Goal: Complete application form: Complete application form

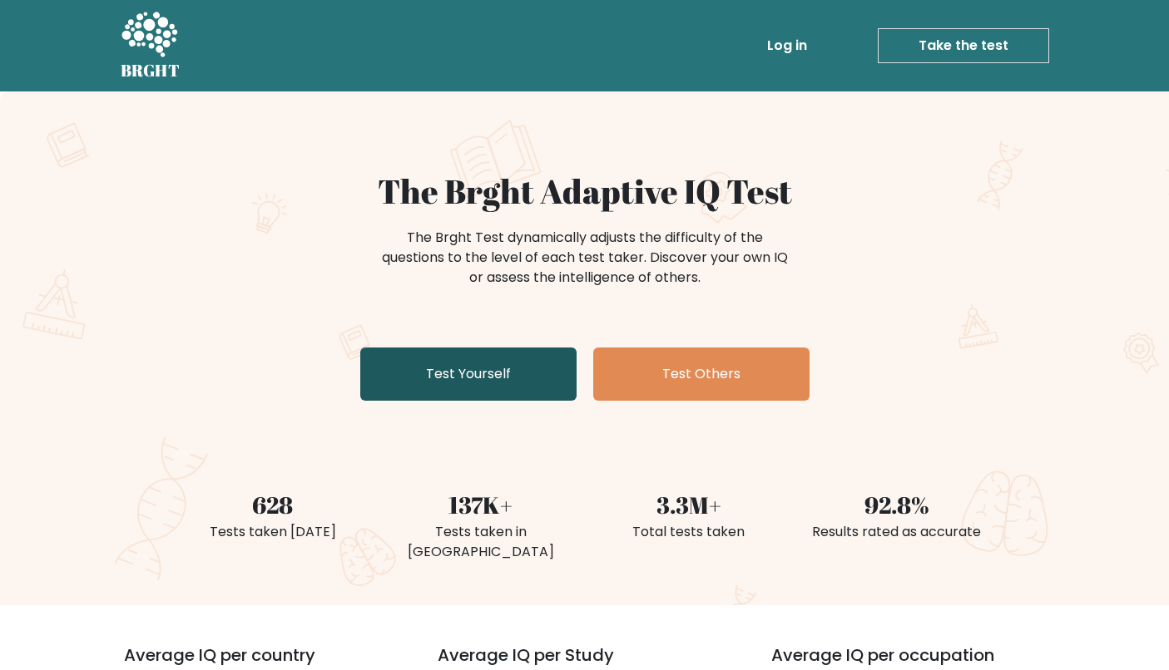
click at [482, 361] on link "Test Yourself" at bounding box center [468, 374] width 216 height 53
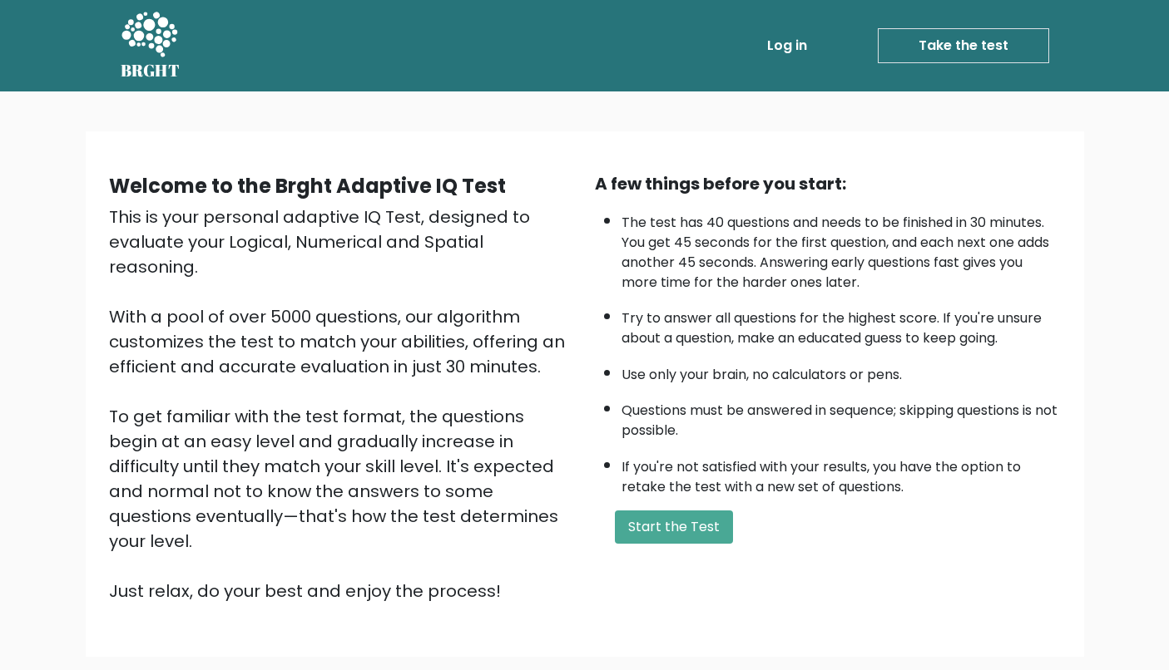
click at [649, 532] on div "A few things before you start: The test has 40 questions and needs to be finish…" at bounding box center [828, 387] width 486 height 432
click at [649, 542] on button "Start the Test" at bounding box center [674, 527] width 118 height 33
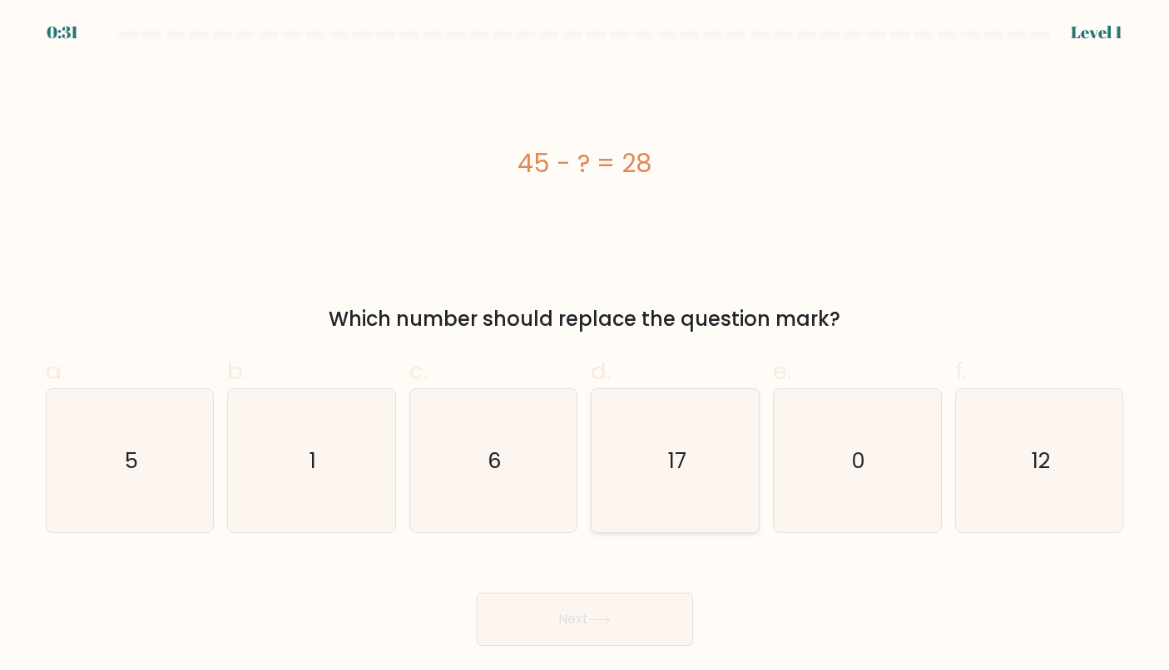
click at [657, 442] on icon "17" at bounding box center [675, 460] width 143 height 143
click at [586, 346] on input "d. 17" at bounding box center [585, 340] width 1 height 11
radio input "true"
click at [595, 609] on button "Next" at bounding box center [585, 619] width 216 height 53
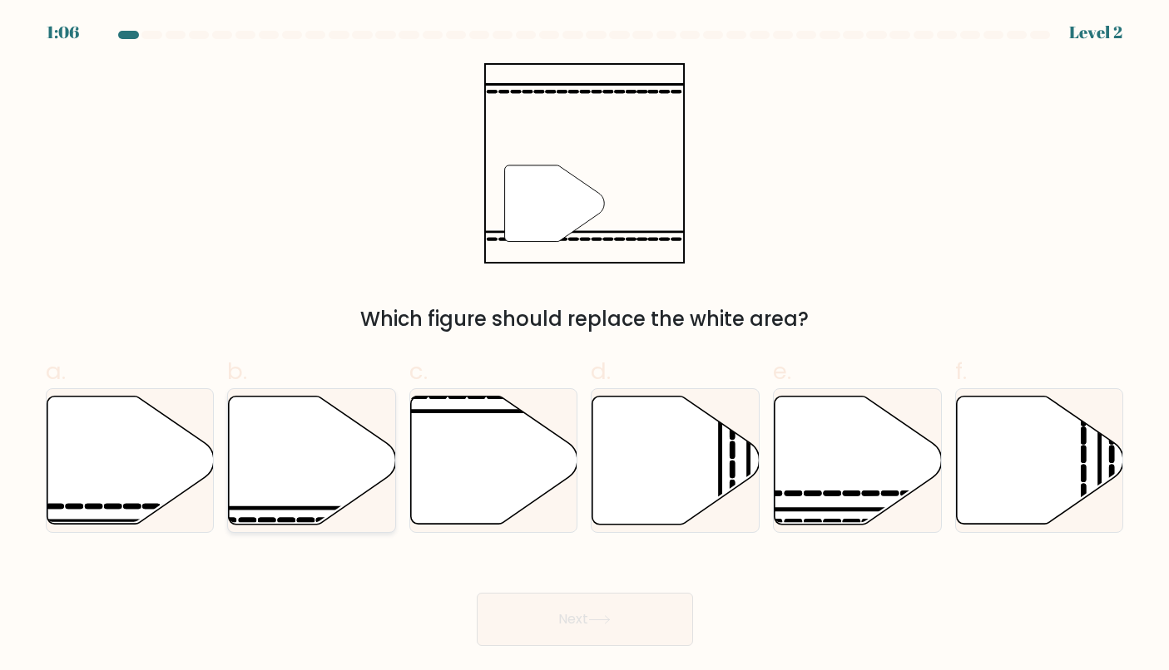
click at [314, 459] on icon at bounding box center [312, 461] width 167 height 128
click at [585, 346] on input "b." at bounding box center [585, 340] width 1 height 11
radio input "true"
click at [556, 619] on button "Next" at bounding box center [585, 619] width 216 height 53
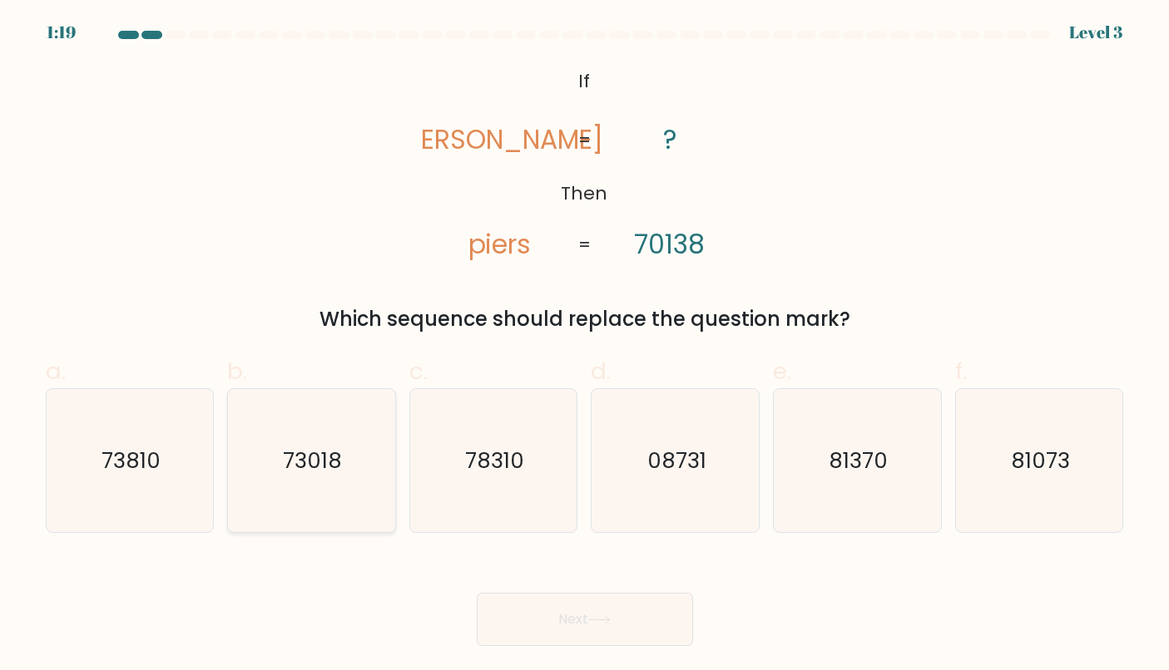
click at [279, 457] on icon "73018" at bounding box center [311, 460] width 143 height 143
click at [585, 346] on input "b. 73018" at bounding box center [585, 340] width 1 height 11
radio input "true"
click at [619, 624] on button "Next" at bounding box center [585, 619] width 216 height 53
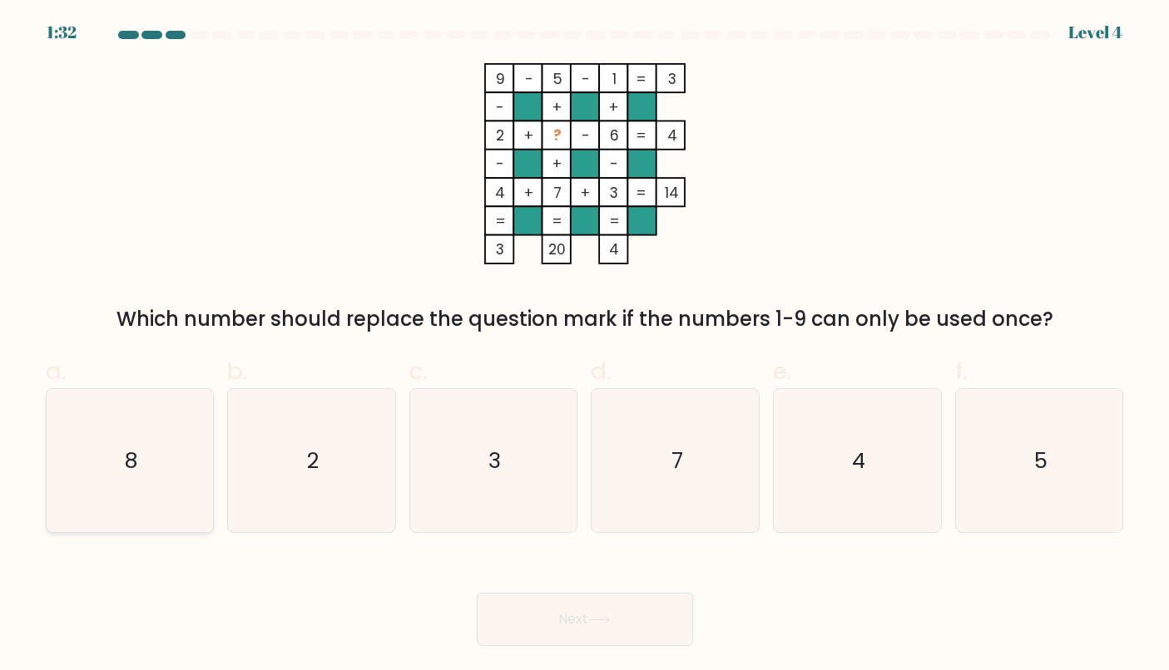
click at [177, 448] on icon "8" at bounding box center [129, 460] width 143 height 143
click at [585, 346] on input "a. 8" at bounding box center [585, 340] width 1 height 11
radio input "true"
click at [593, 635] on button "Next" at bounding box center [585, 619] width 216 height 53
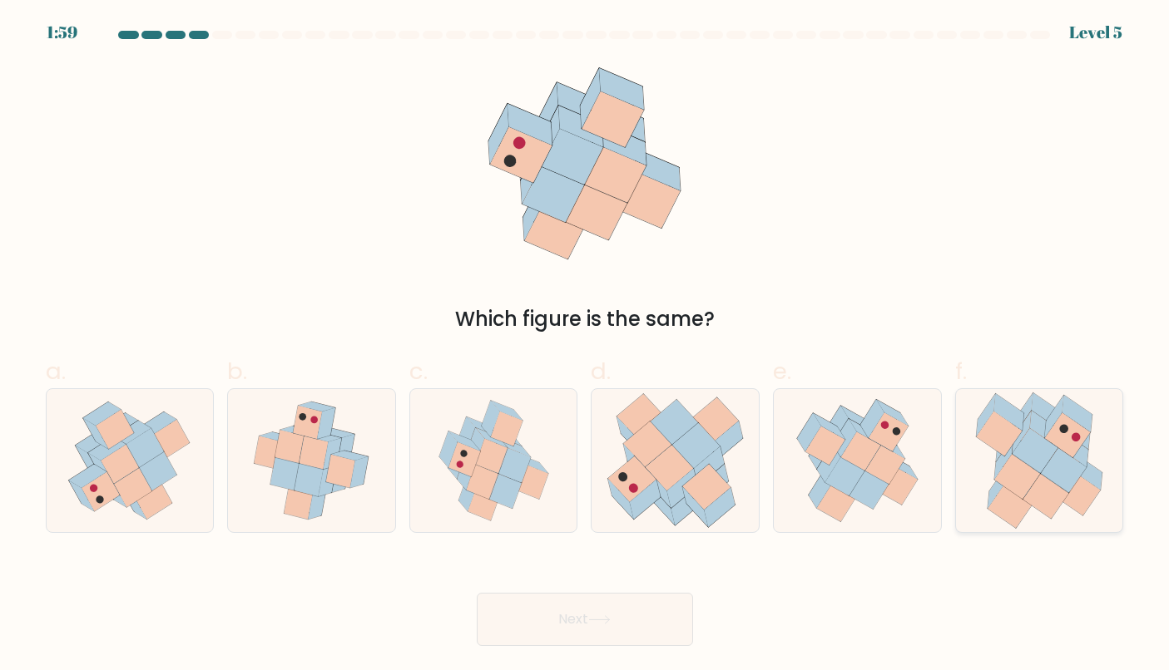
click at [1019, 472] on icon at bounding box center [1017, 477] width 46 height 45
click at [586, 346] on input "f." at bounding box center [585, 340] width 1 height 11
radio input "true"
click at [534, 620] on button "Next" at bounding box center [585, 619] width 216 height 53
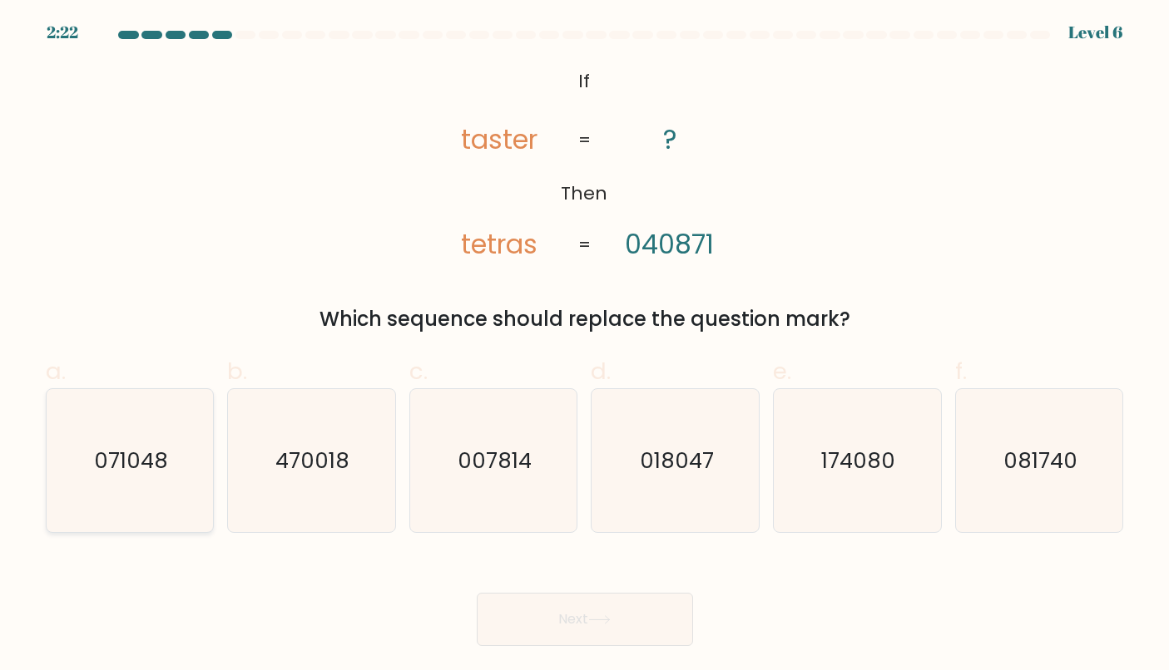
click at [122, 458] on text "071048" at bounding box center [131, 461] width 74 height 30
click at [585, 346] on input "a. 071048" at bounding box center [585, 340] width 1 height 11
radio input "true"
click at [615, 612] on button "Next" at bounding box center [585, 619] width 216 height 53
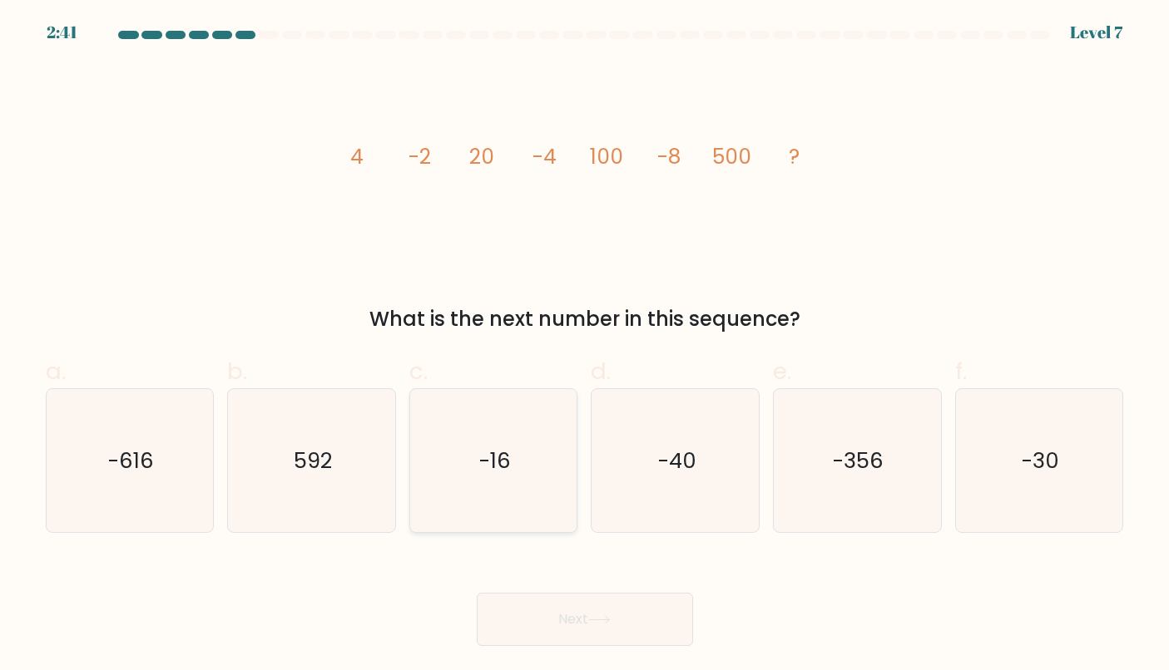
click at [529, 478] on icon "-16" at bounding box center [493, 460] width 143 height 143
click at [585, 346] on input "c. -16" at bounding box center [585, 340] width 1 height 11
radio input "true"
click at [541, 304] on div "What is the next number in this sequence?" at bounding box center [585, 319] width 1058 height 30
click at [508, 429] on icon "-16" at bounding box center [493, 460] width 141 height 141
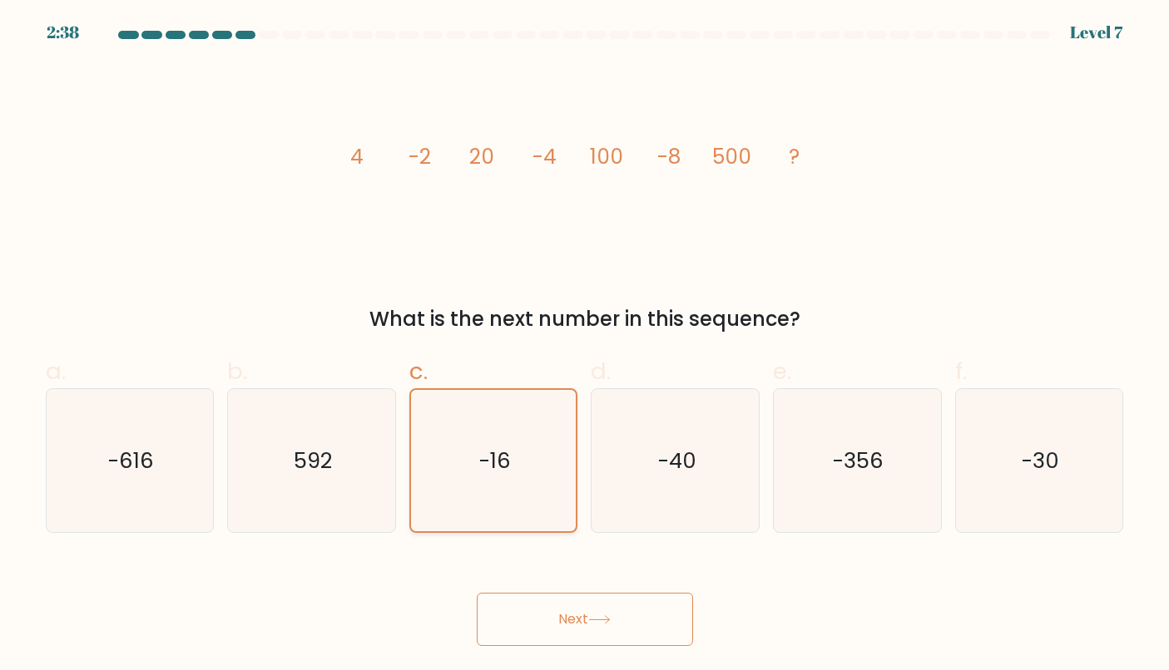
click at [585, 346] on input "c. -16" at bounding box center [585, 340] width 1 height 11
click at [609, 620] on icon at bounding box center [599, 619] width 20 height 7
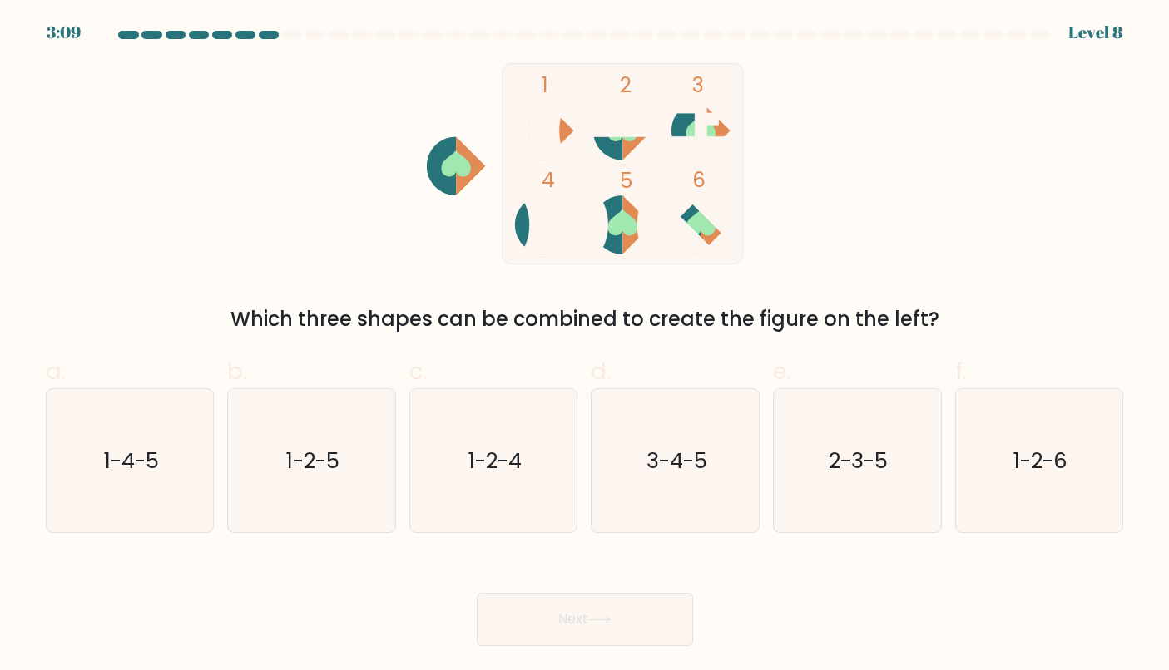
click at [245, 33] on div at bounding box center [245, 35] width 20 height 8
click at [159, 462] on text "1-4-5" at bounding box center [131, 461] width 55 height 30
click at [585, 346] on input "a. 1-4-5" at bounding box center [585, 340] width 1 height 11
radio input "true"
click at [591, 614] on button "Next" at bounding box center [585, 619] width 216 height 53
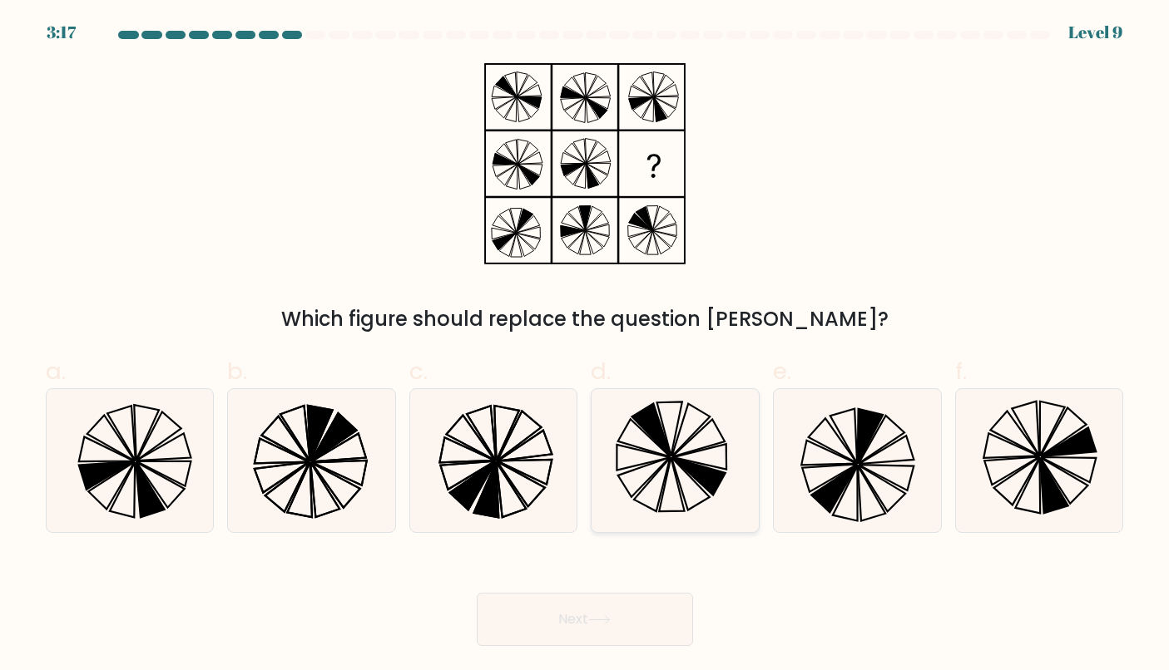
click at [707, 452] on icon at bounding box center [675, 460] width 143 height 143
click at [586, 346] on input "d." at bounding box center [585, 340] width 1 height 11
radio input "true"
click at [650, 620] on button "Next" at bounding box center [585, 619] width 216 height 53
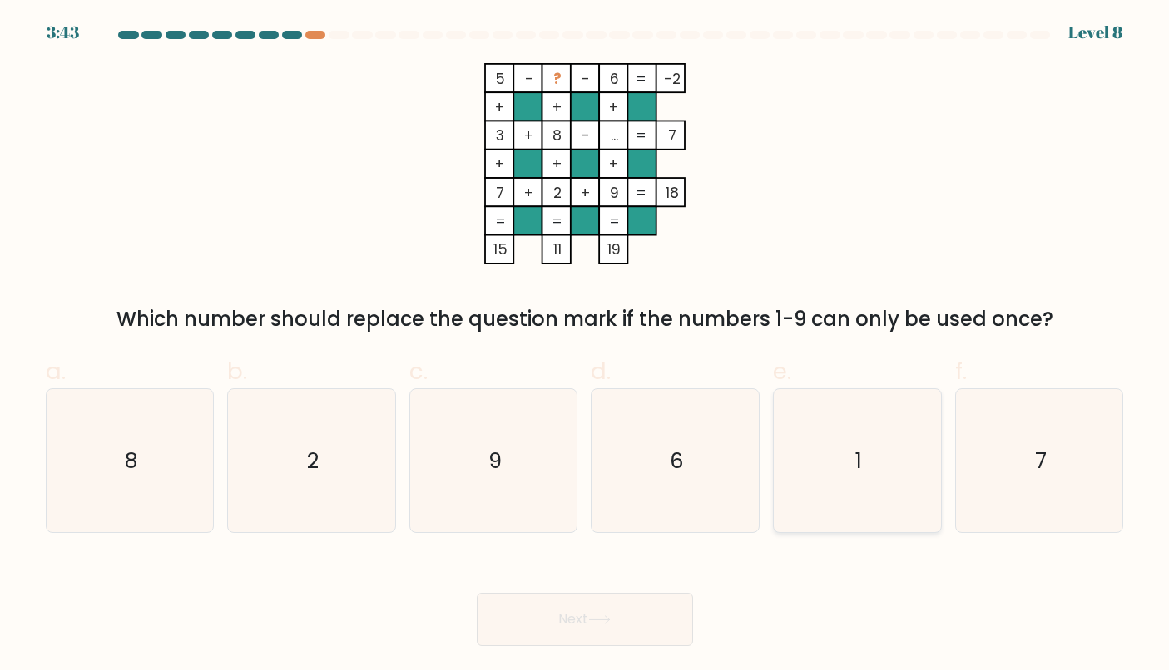
click at [872, 487] on icon "1" at bounding box center [856, 460] width 143 height 143
click at [586, 346] on input "e. 1" at bounding box center [585, 340] width 1 height 11
radio input "true"
drag, startPoint x: 872, startPoint y: 487, endPoint x: 664, endPoint y: 589, distance: 232.5
click at [674, 577] on form at bounding box center [584, 338] width 1169 height 615
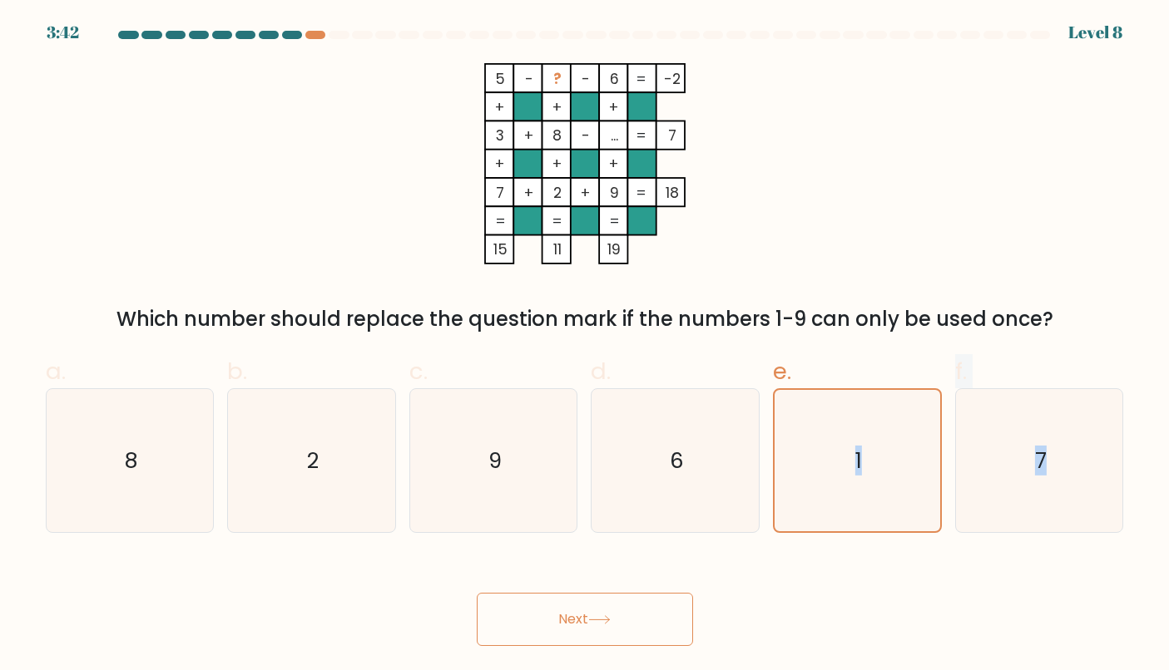
click at [654, 620] on button "Next" at bounding box center [585, 619] width 216 height 53
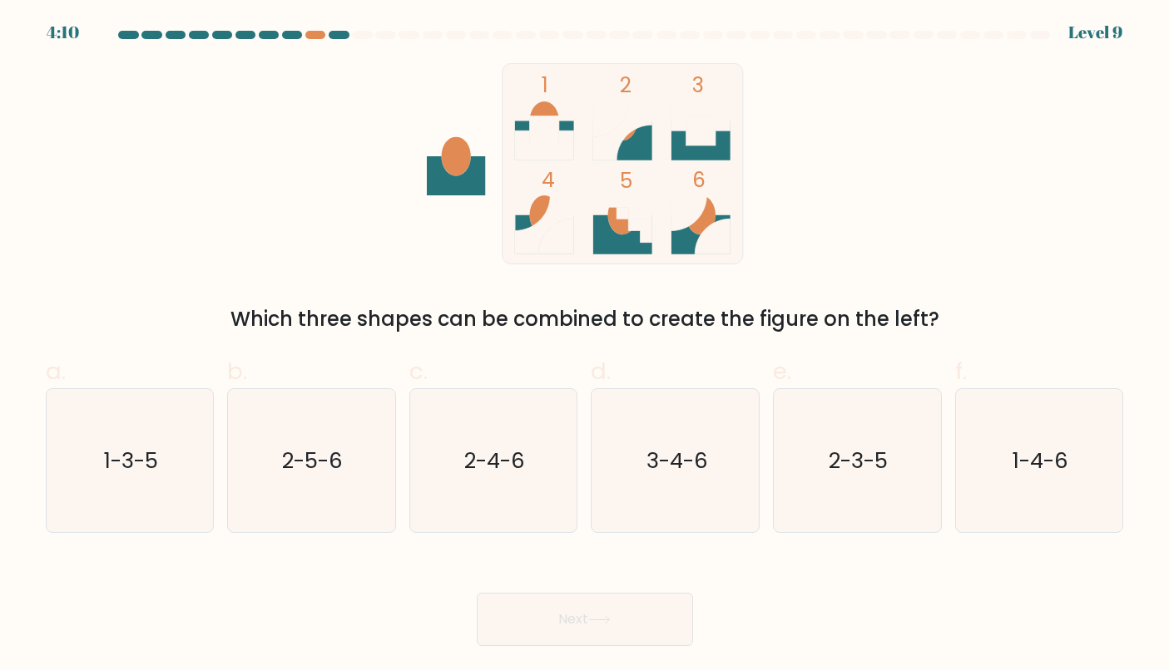
click at [621, 237] on icon at bounding box center [621, 234] width 59 height 39
click at [514, 444] on icon "2-4-6" at bounding box center [493, 460] width 143 height 143
click at [585, 346] on input "c. 2-4-6" at bounding box center [585, 340] width 1 height 11
radio input "true"
click at [546, 620] on button "Next" at bounding box center [585, 619] width 216 height 53
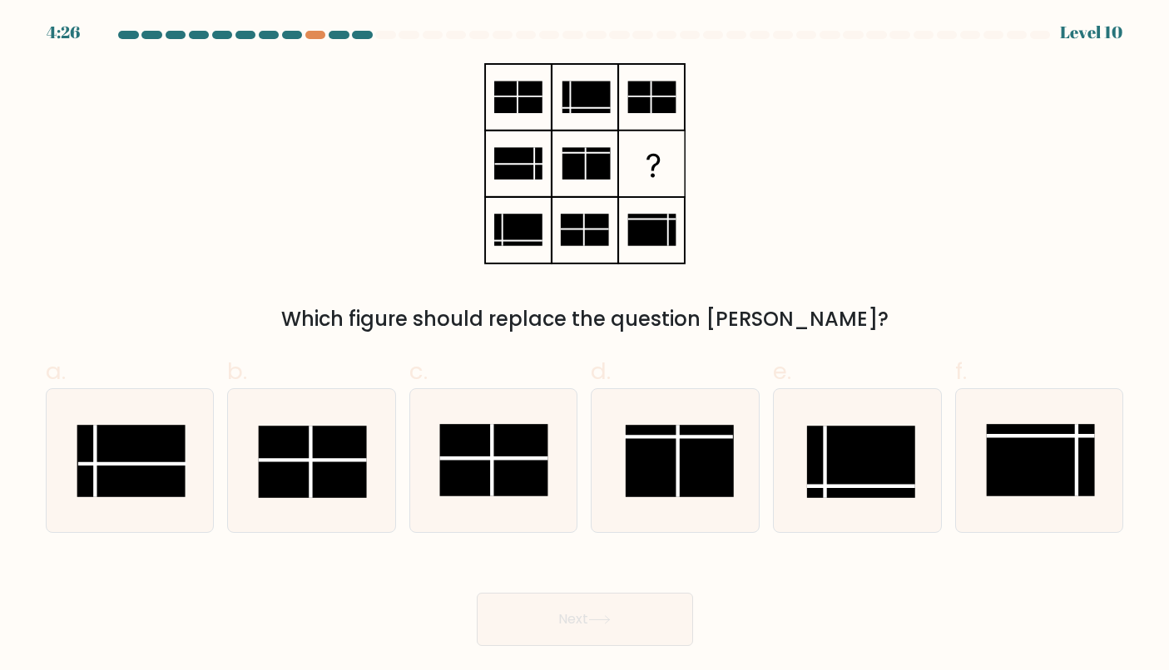
click at [318, 29] on div "4:26 Level 10" at bounding box center [584, 22] width 1169 height 45
click at [515, 462] on rect at bounding box center [494, 460] width 108 height 72
click at [585, 346] on input "c." at bounding box center [585, 340] width 1 height 11
radio input "true"
click at [540, 616] on button "Next" at bounding box center [585, 619] width 216 height 53
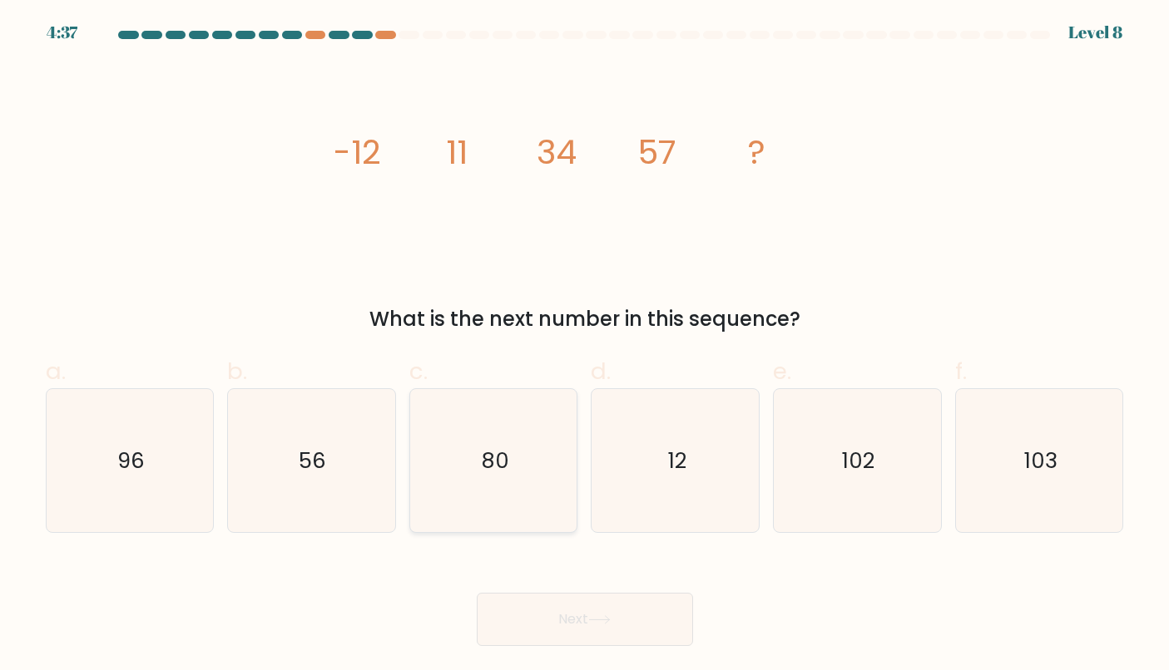
click at [450, 443] on icon "80" at bounding box center [493, 460] width 143 height 143
click at [585, 346] on input "c. 80" at bounding box center [585, 340] width 1 height 11
radio input "true"
click at [526, 604] on button "Next" at bounding box center [585, 619] width 216 height 53
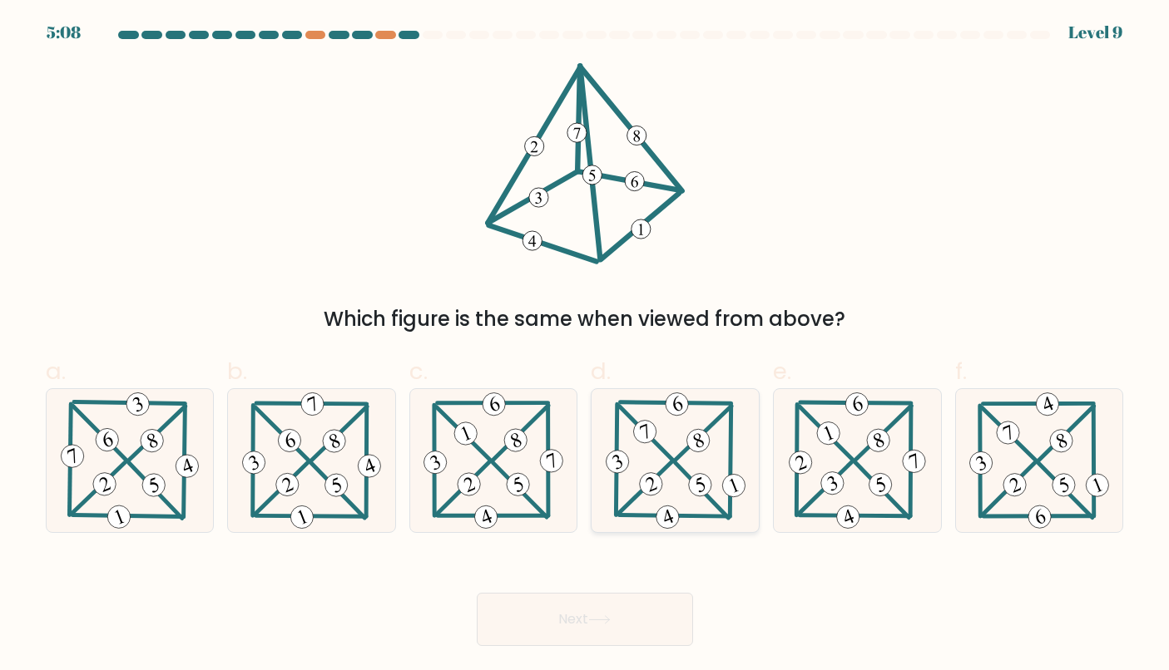
click at [690, 448] on 343 at bounding box center [697, 440] width 29 height 29
click at [586, 346] on input "d." at bounding box center [585, 340] width 1 height 11
radio input "true"
click at [619, 607] on button "Next" at bounding box center [585, 619] width 216 height 53
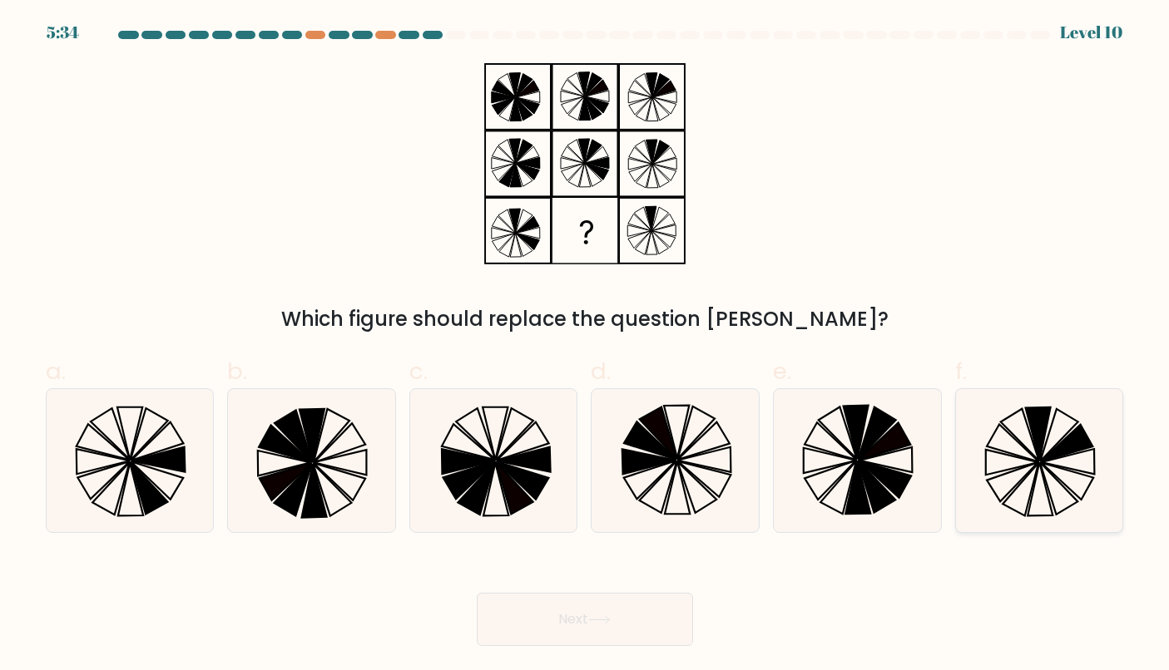
click at [1051, 482] on icon at bounding box center [1038, 460] width 143 height 143
click at [586, 346] on input "f." at bounding box center [585, 340] width 1 height 11
radio input "true"
click at [645, 625] on button "Next" at bounding box center [585, 619] width 216 height 53
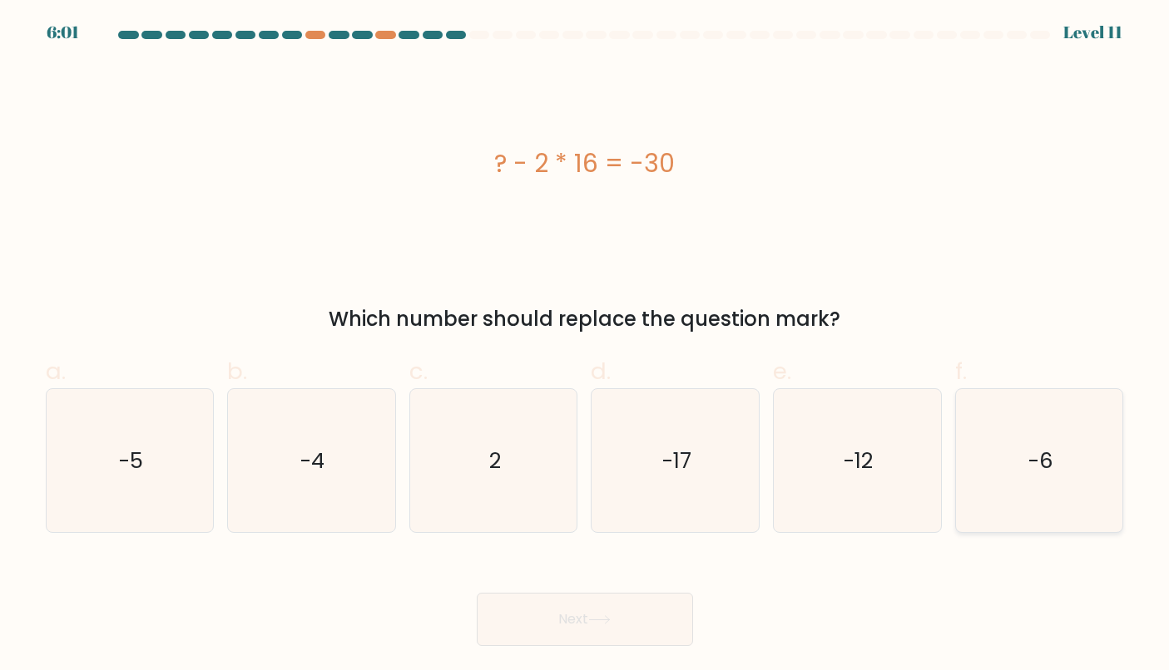
click at [1028, 515] on icon "-6" at bounding box center [1038, 460] width 143 height 143
click at [586, 346] on input "f. -6" at bounding box center [585, 340] width 1 height 11
radio input "true"
click at [588, 625] on button "Next" at bounding box center [585, 619] width 216 height 53
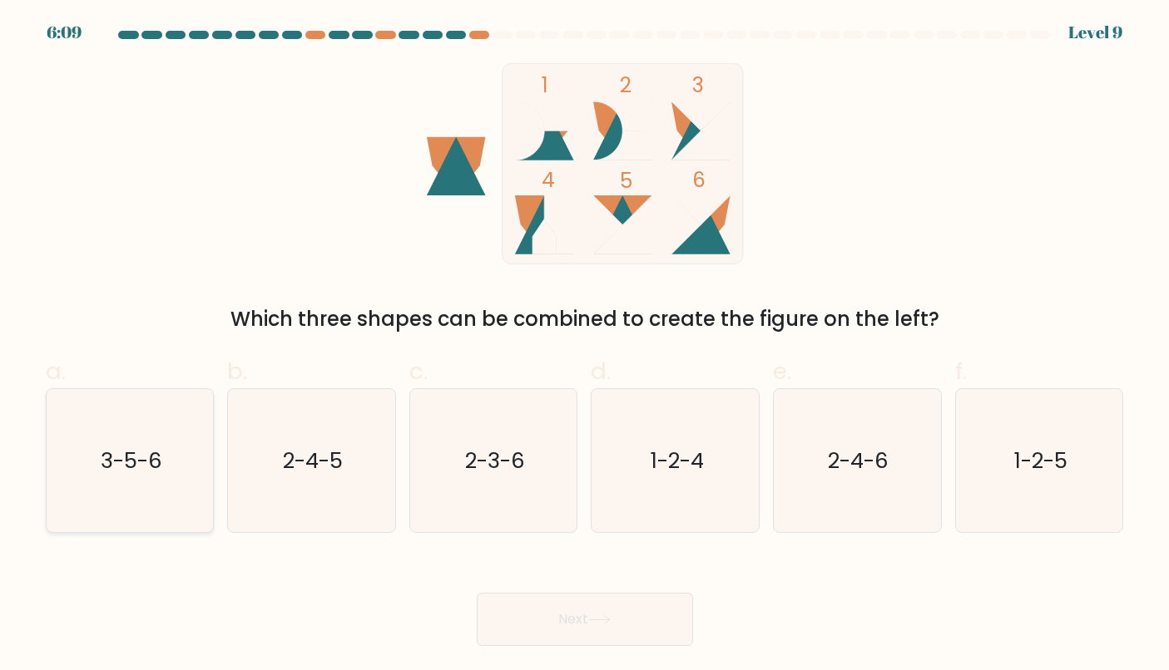
click at [177, 489] on icon "3-5-6" at bounding box center [129, 460] width 143 height 143
click at [585, 346] on input "a. 3-5-6" at bounding box center [585, 340] width 1 height 11
radio input "true"
click at [600, 617] on icon at bounding box center [599, 619] width 22 height 9
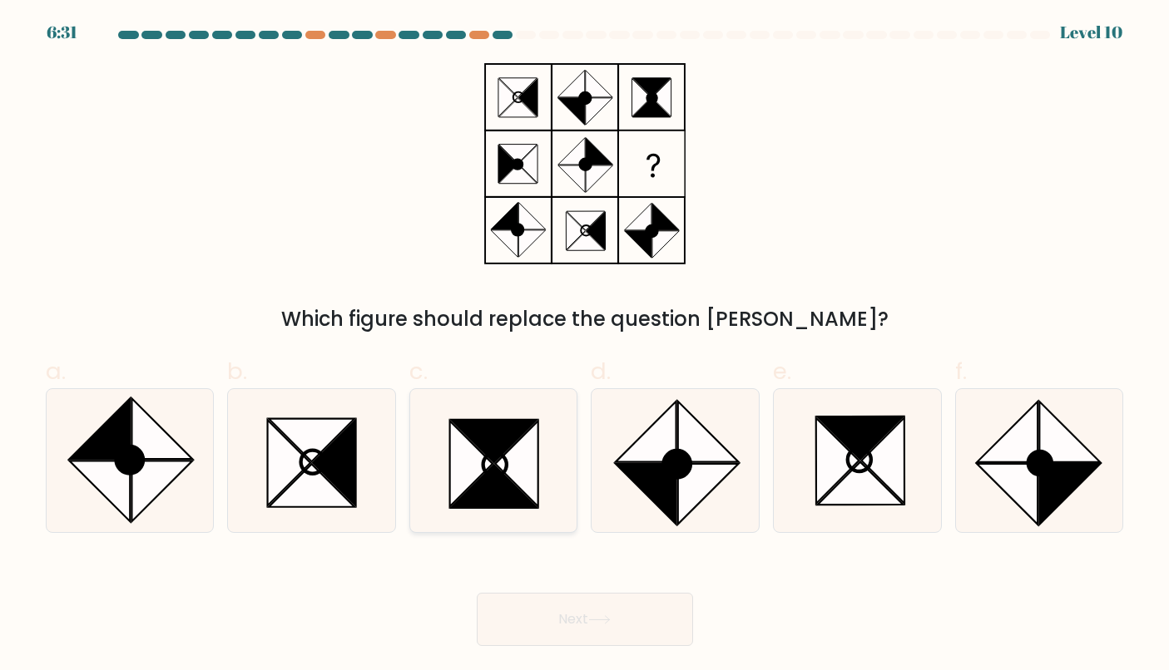
click at [509, 485] on icon at bounding box center [494, 487] width 86 height 43
click at [585, 346] on input "c." at bounding box center [585, 340] width 1 height 11
radio input "true"
click at [600, 621] on icon at bounding box center [599, 619] width 22 height 9
